Goal: Find specific page/section: Find specific page/section

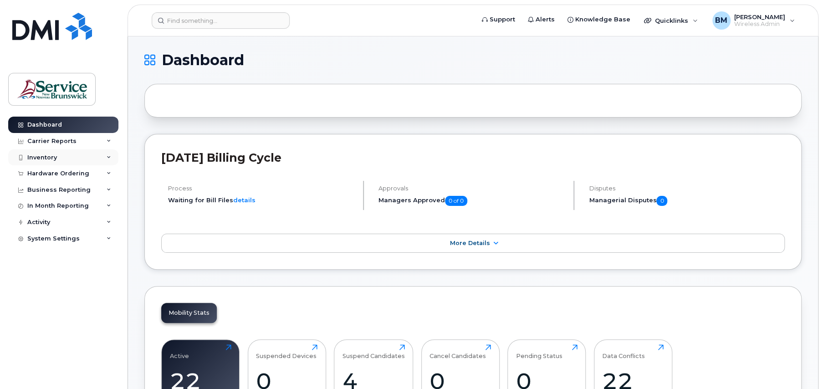
click at [54, 159] on div "Inventory" at bounding box center [42, 157] width 30 height 7
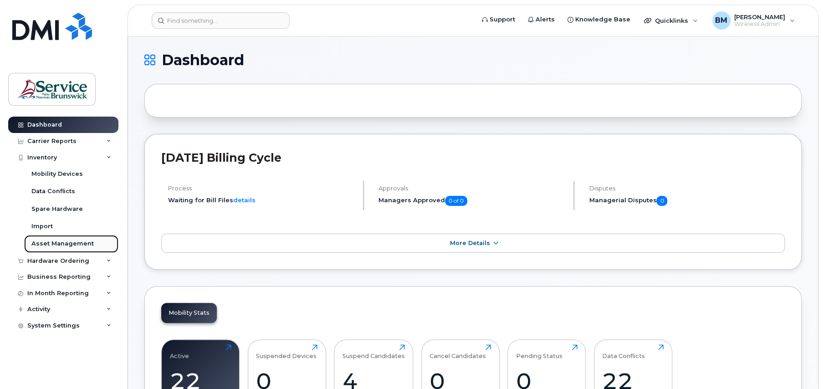
click at [68, 241] on div "Asset Management" at bounding box center [62, 244] width 62 height 8
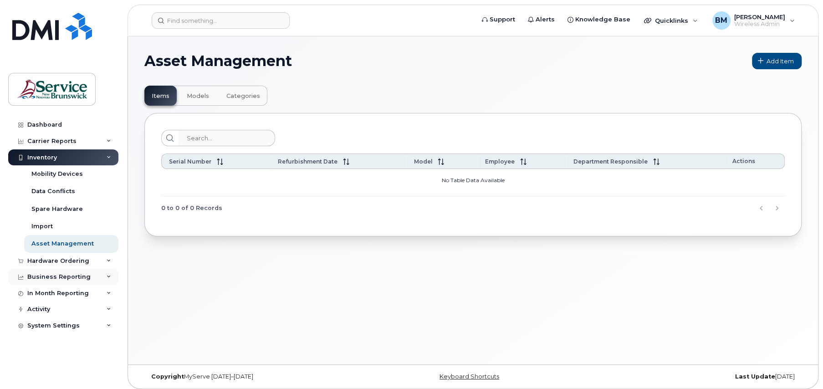
click at [61, 272] on div "Business Reporting" at bounding box center [63, 277] width 110 height 16
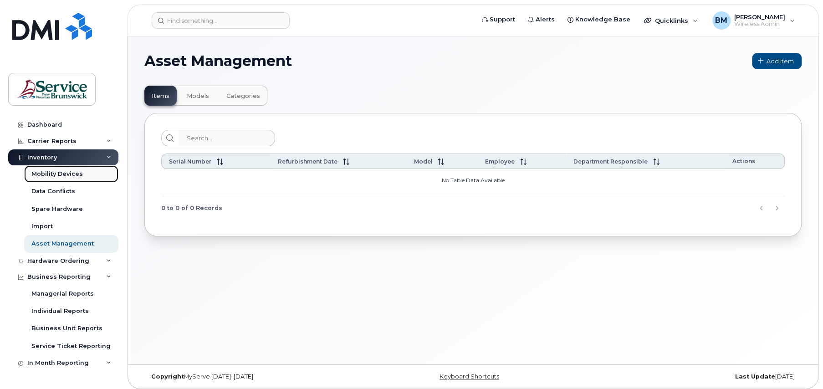
click at [60, 173] on div "Mobility Devices" at bounding box center [56, 174] width 51 height 8
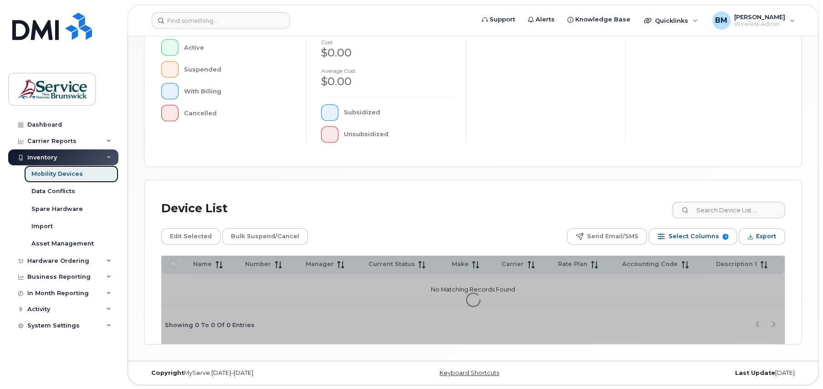
scroll to position [9, 0]
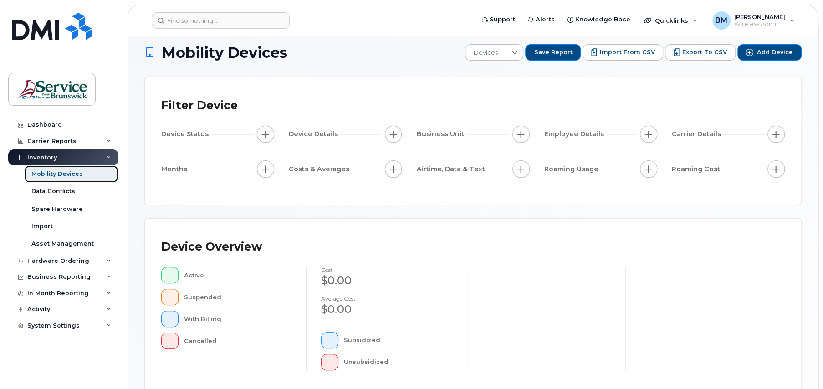
click at [67, 172] on div "Mobility Devices" at bounding box center [56, 174] width 51 height 8
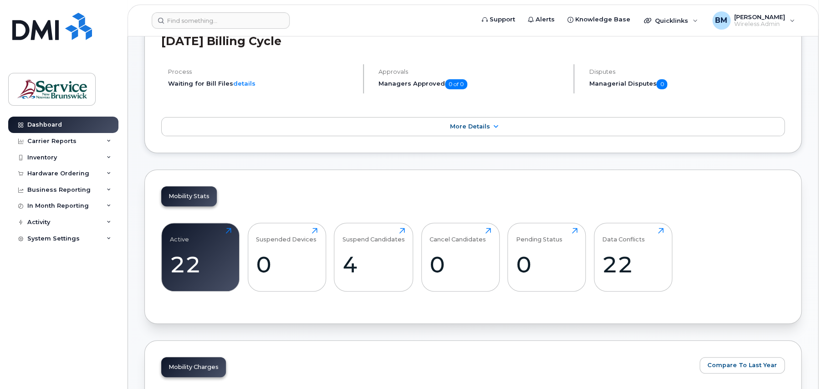
scroll to position [137, 0]
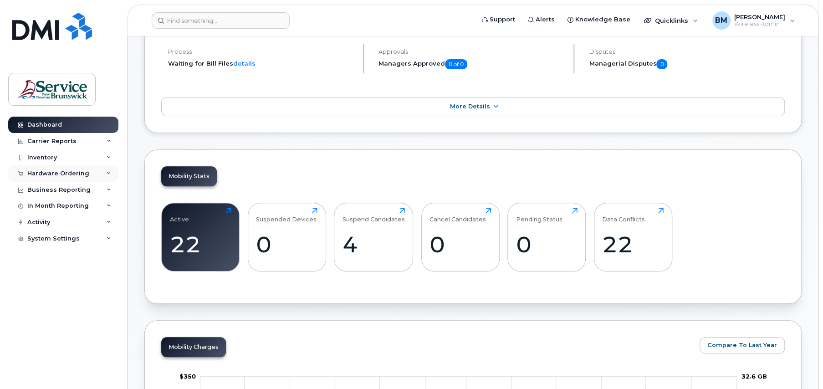
click at [108, 171] on icon at bounding box center [109, 173] width 5 height 5
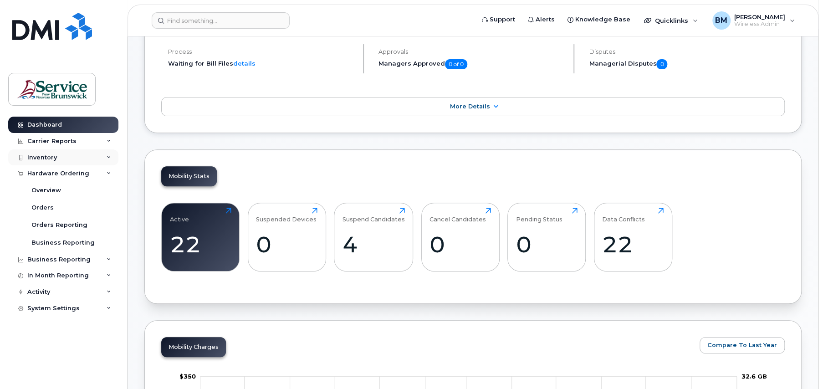
click at [100, 156] on div "Inventory" at bounding box center [63, 157] width 110 height 16
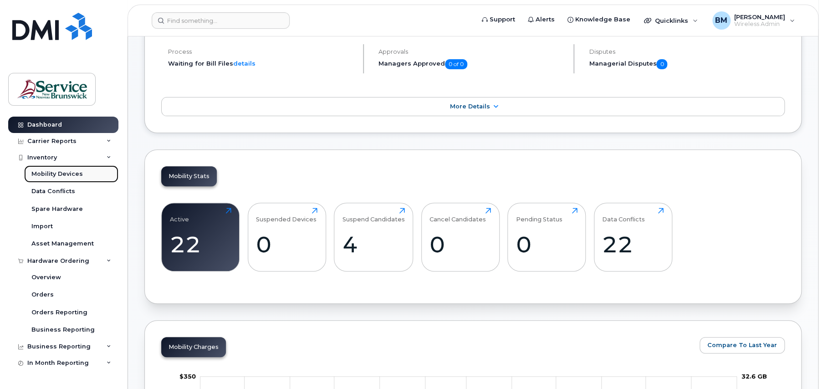
click at [80, 175] on div "Mobility Devices" at bounding box center [56, 174] width 51 height 8
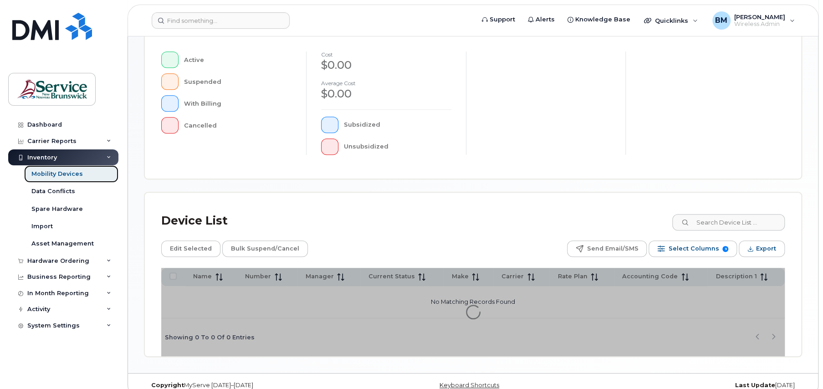
scroll to position [236, 0]
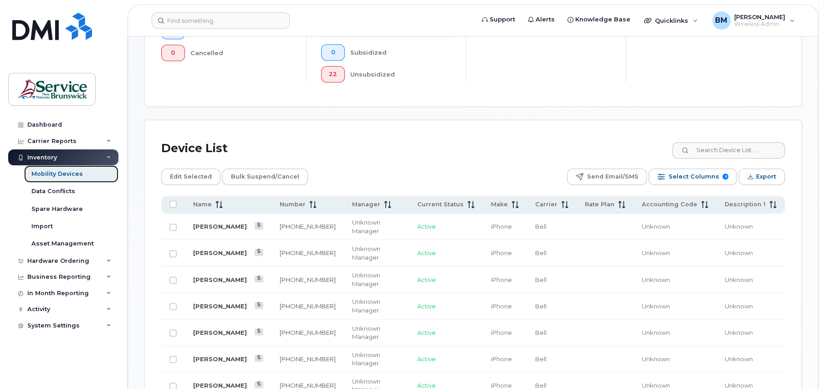
scroll to position [273, 0]
